Goal: Task Accomplishment & Management: Complete application form

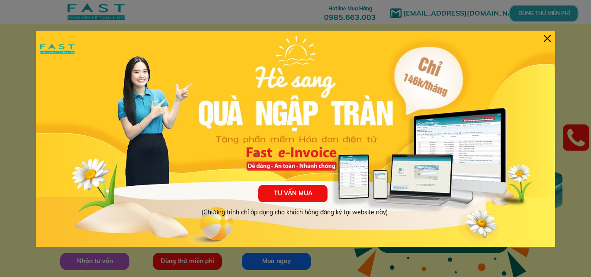
click at [546, 39] on div at bounding box center [547, 38] width 7 height 7
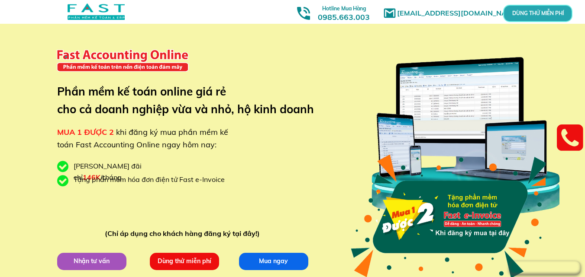
scroll to position [56, 0]
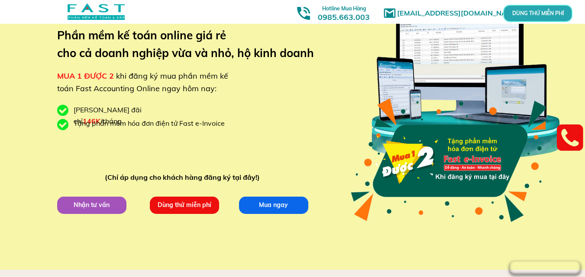
click at [196, 204] on p "Dùng thử miễn phí" at bounding box center [184, 205] width 69 height 17
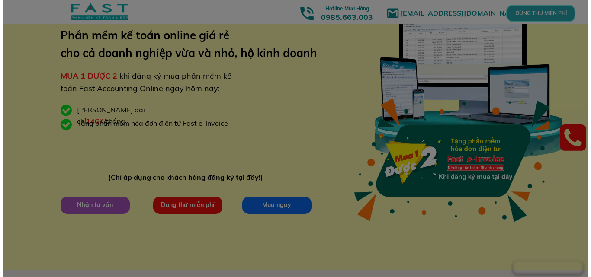
scroll to position [0, 0]
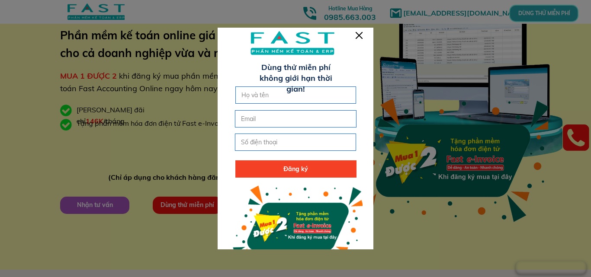
click at [307, 98] on input "text" at bounding box center [295, 95] width 113 height 16
type input "huyền"
click at [312, 115] on input "email" at bounding box center [295, 119] width 113 height 16
type input "[EMAIL_ADDRESS][DOMAIN_NAME]"
click at [308, 141] on input "tel" at bounding box center [295, 142] width 113 height 16
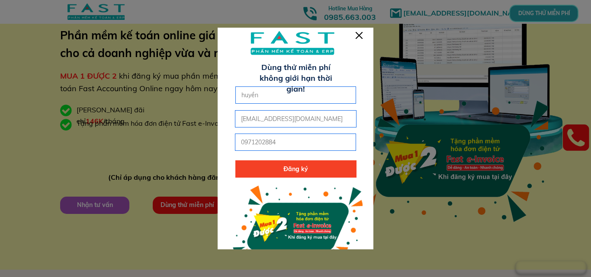
type input "0971202884"
click at [315, 169] on p "Đăng ký" at bounding box center [295, 169] width 121 height 17
